Goal: Task Accomplishment & Management: Use online tool/utility

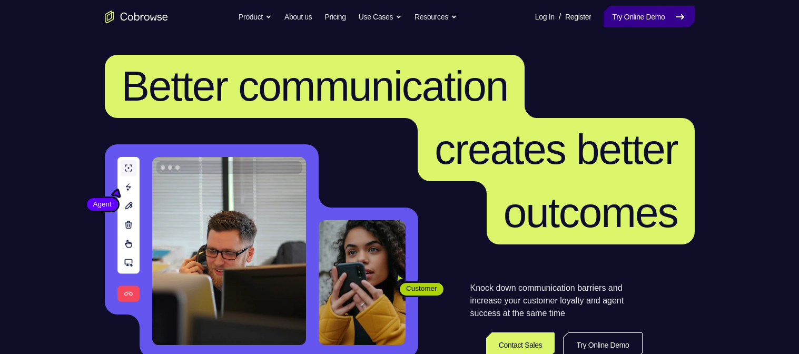
click at [646, 20] on link "Try Online Demo" at bounding box center [649, 16] width 91 height 21
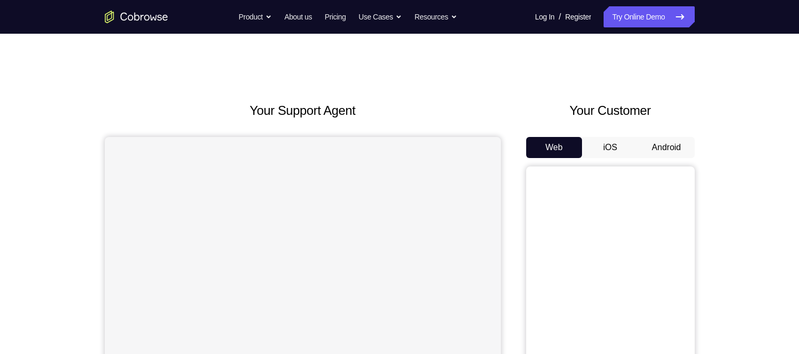
click at [680, 148] on button "Android" at bounding box center [667, 147] width 56 height 21
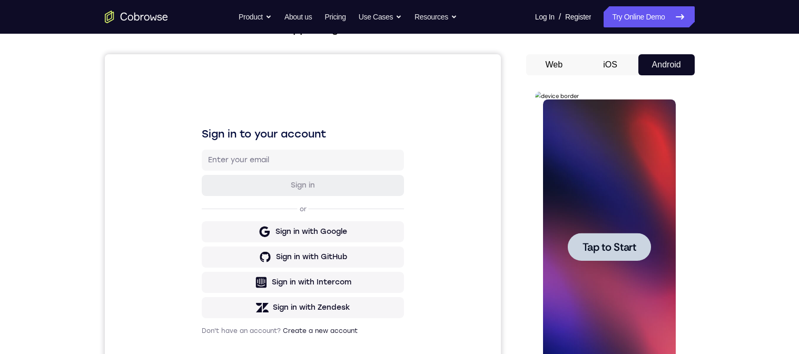
click at [608, 249] on span "Tap to Start" at bounding box center [610, 247] width 54 height 11
click at [617, 254] on div at bounding box center [609, 247] width 133 height 295
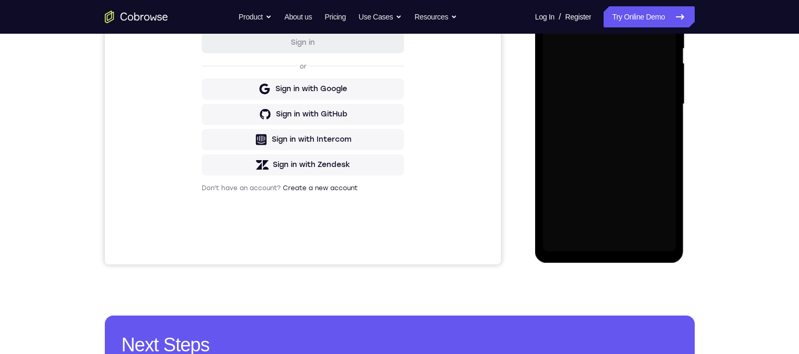
scroll to position [253, 0]
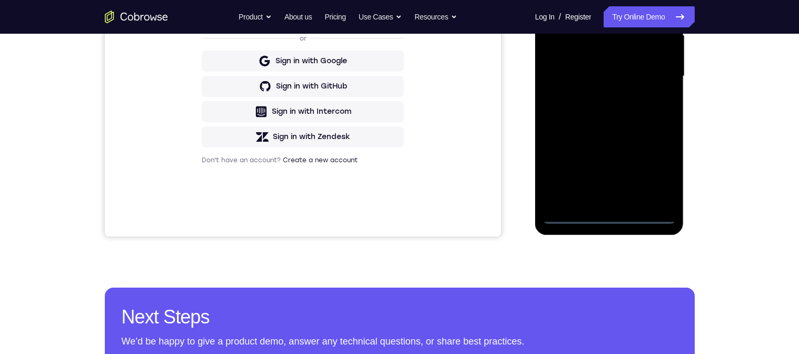
click at [615, 220] on div at bounding box center [609, 76] width 133 height 295
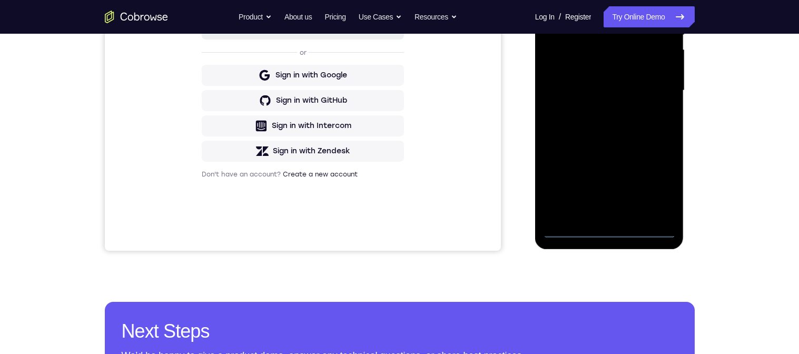
click at [656, 185] on div at bounding box center [609, 90] width 133 height 295
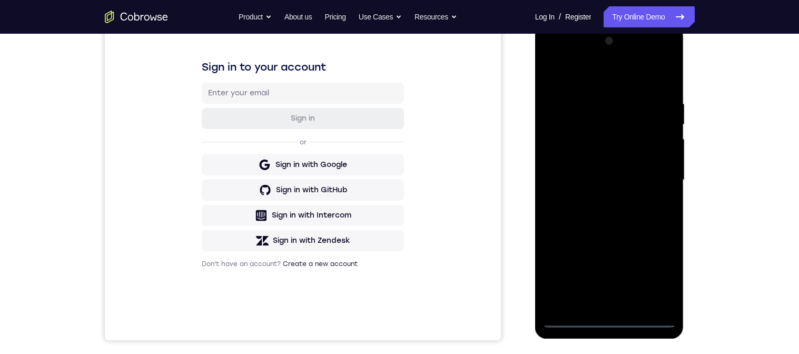
scroll to position [96, 0]
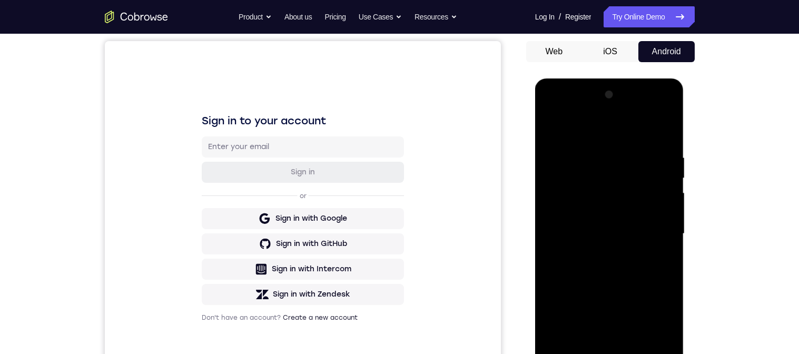
click at [638, 132] on div at bounding box center [609, 233] width 133 height 295
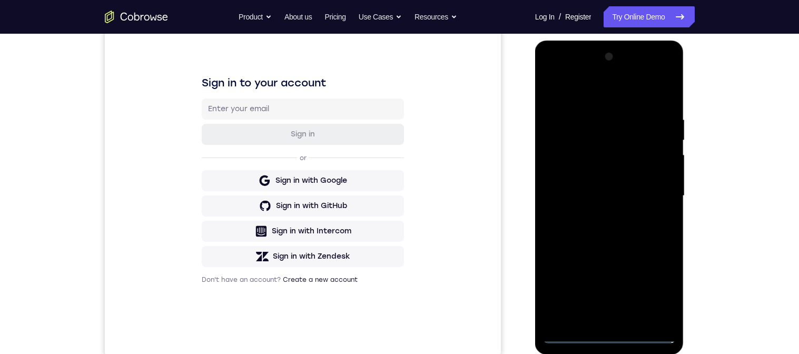
scroll to position [134, 0]
click at [654, 195] on div at bounding box center [609, 195] width 133 height 295
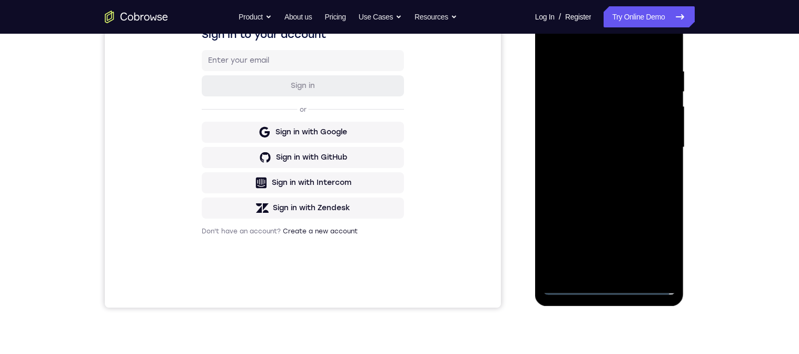
click at [600, 169] on div at bounding box center [609, 147] width 133 height 295
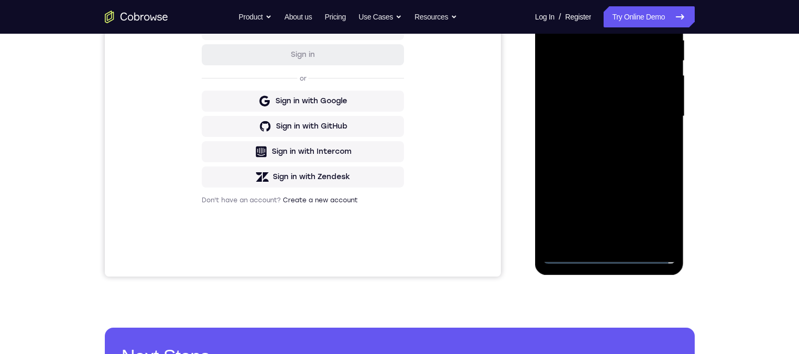
scroll to position [184, 0]
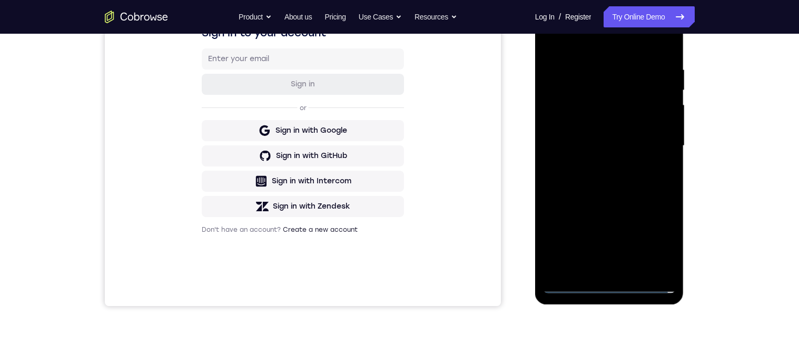
click at [639, 138] on div at bounding box center [609, 145] width 133 height 295
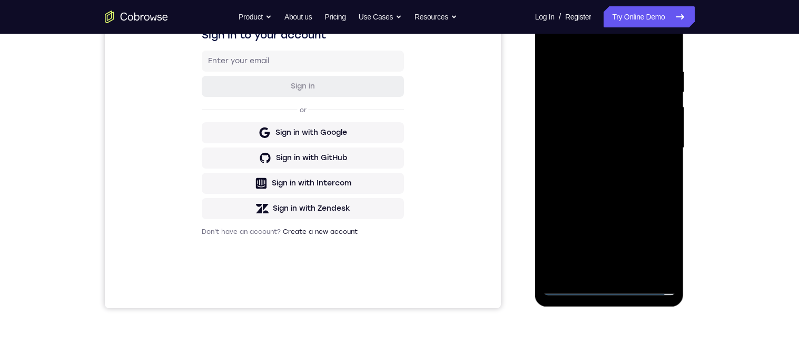
click at [572, 126] on div at bounding box center [609, 148] width 133 height 295
click at [616, 149] on div at bounding box center [609, 148] width 133 height 295
click at [588, 184] on div at bounding box center [609, 148] width 133 height 295
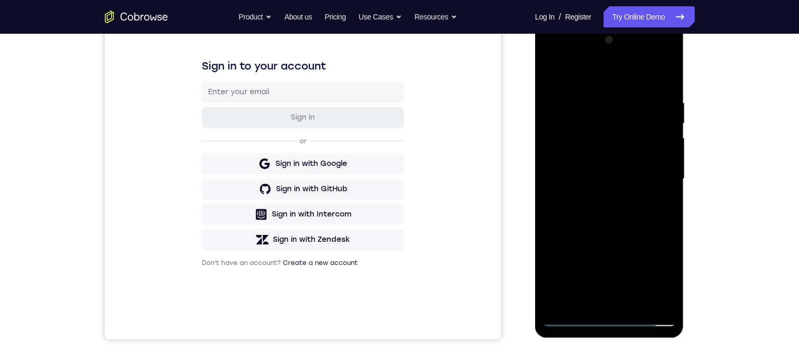
scroll to position [149, 0]
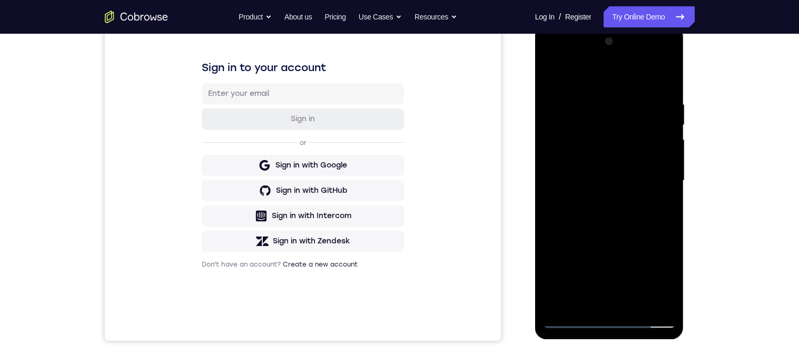
click at [592, 103] on div at bounding box center [609, 180] width 133 height 295
click at [594, 101] on div at bounding box center [609, 180] width 133 height 295
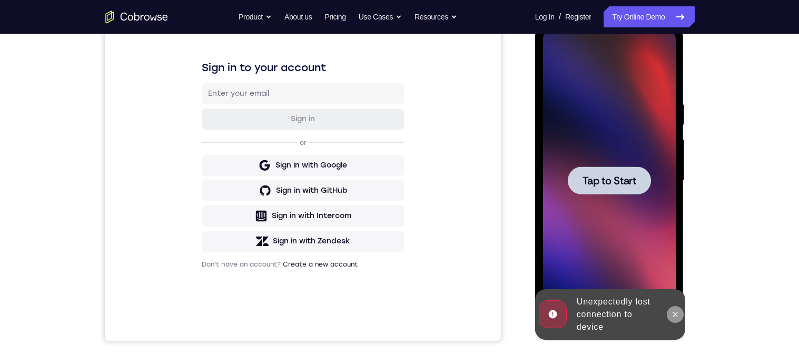
click at [678, 318] on icon at bounding box center [675, 314] width 8 height 8
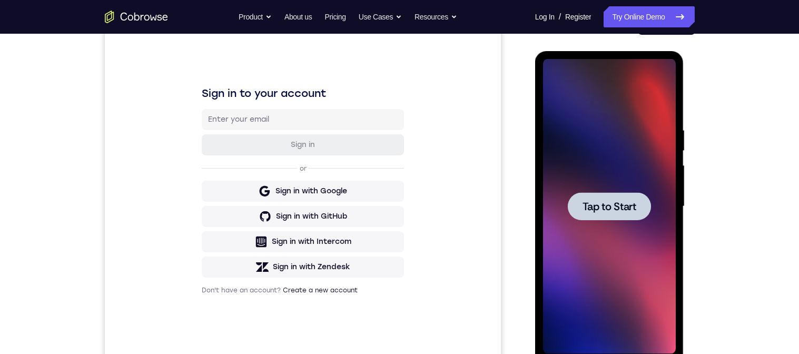
scroll to position [0, 0]
